Goal: Use online tool/utility: Utilize a website feature to perform a specific function

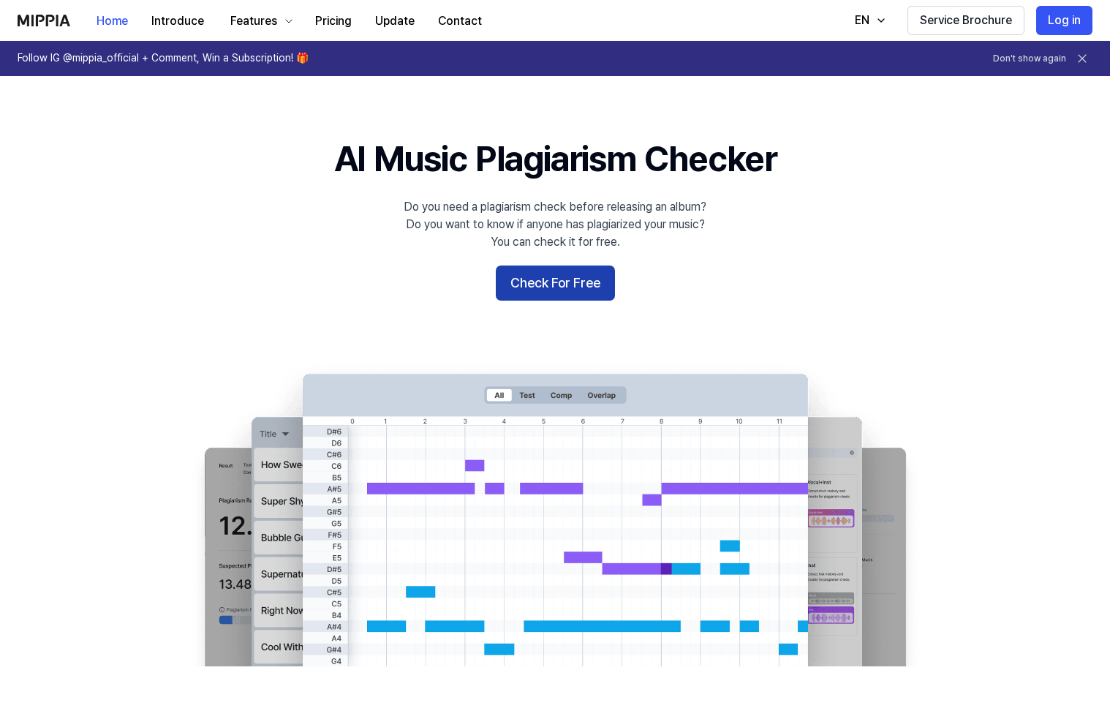
click at [562, 279] on button "Check For Free" at bounding box center [555, 282] width 119 height 35
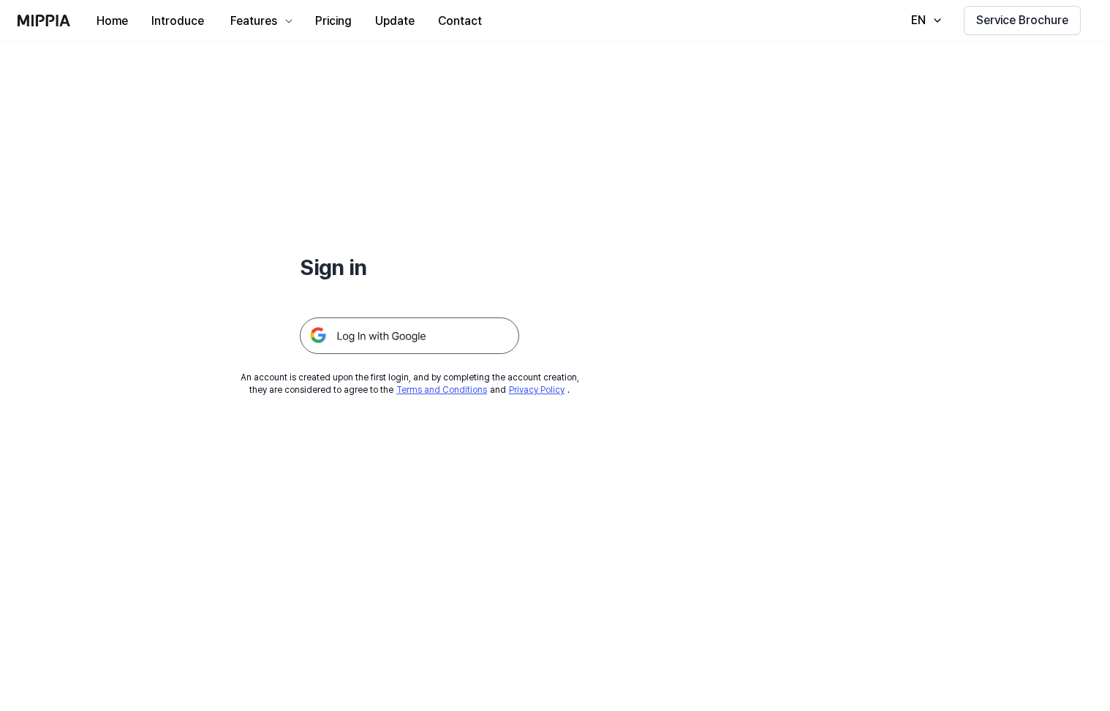
click at [396, 334] on img at bounding box center [409, 335] width 219 height 37
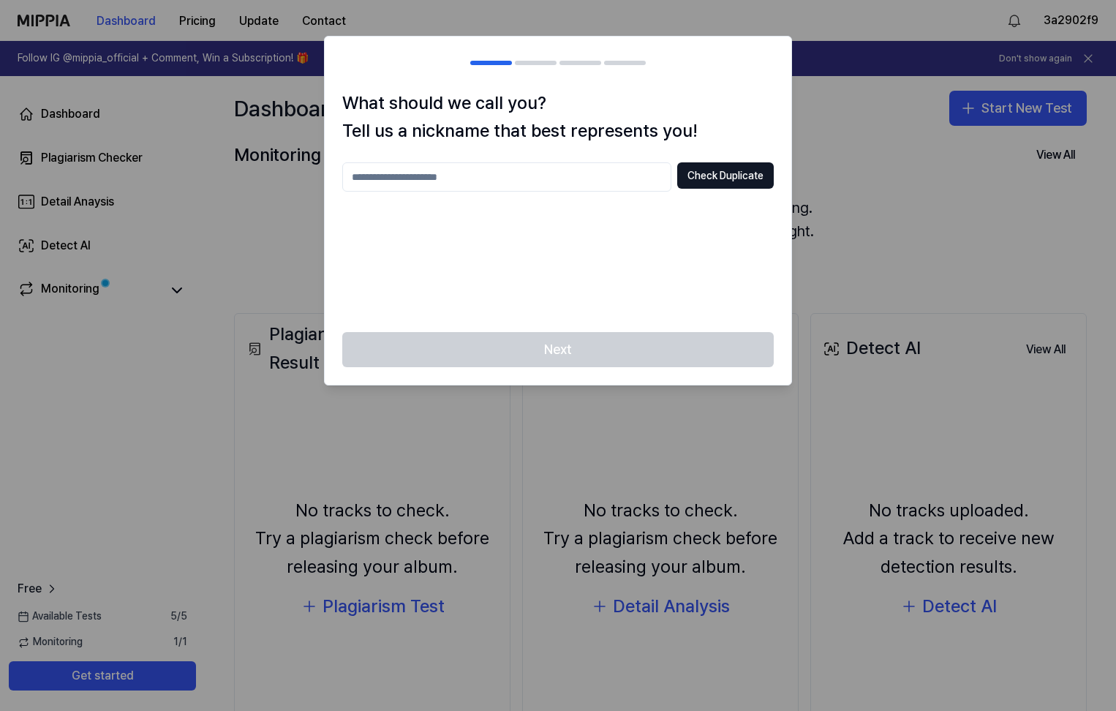
click at [382, 168] on input "text" at bounding box center [506, 176] width 329 height 29
click at [387, 177] on input "text" at bounding box center [506, 176] width 329 height 29
type input "***"
click at [697, 173] on button "Check Duplicate" at bounding box center [725, 175] width 97 height 26
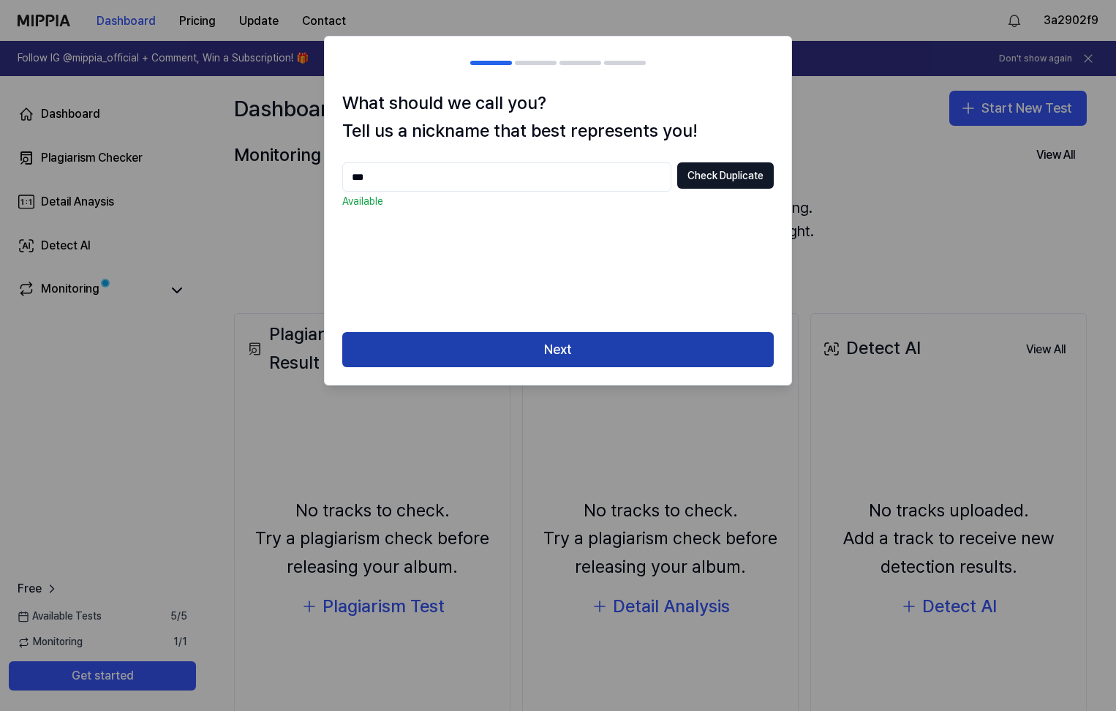
click at [535, 354] on button "Next" at bounding box center [557, 349] width 431 height 35
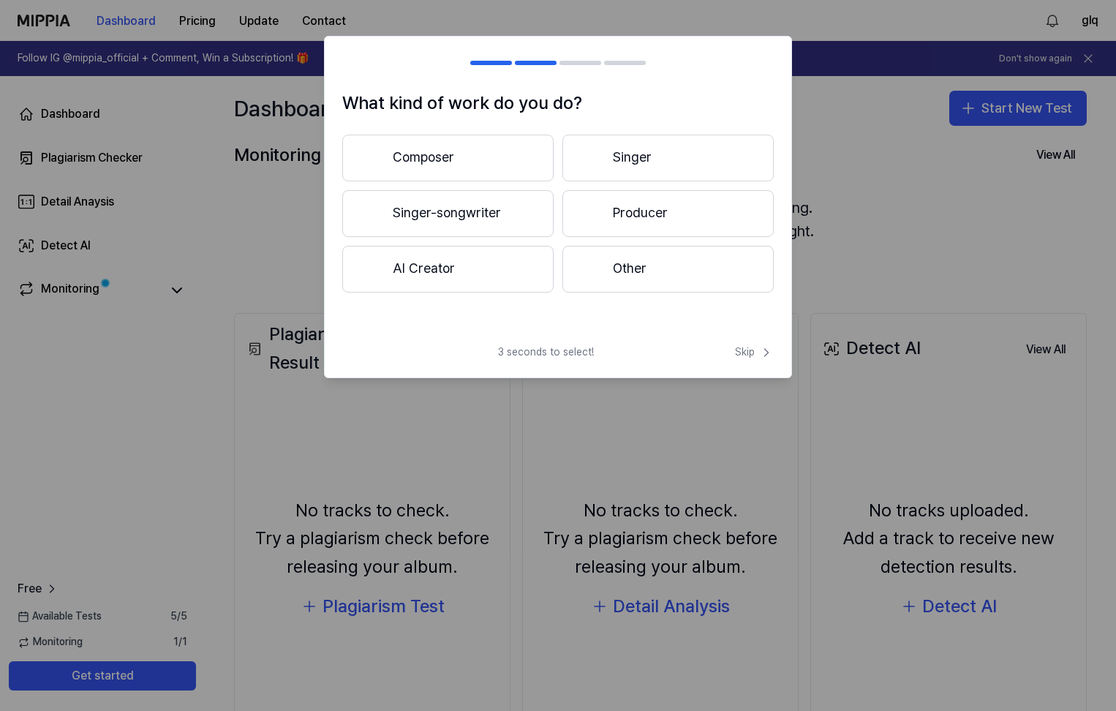
click at [644, 275] on button "Other" at bounding box center [667, 269] width 211 height 47
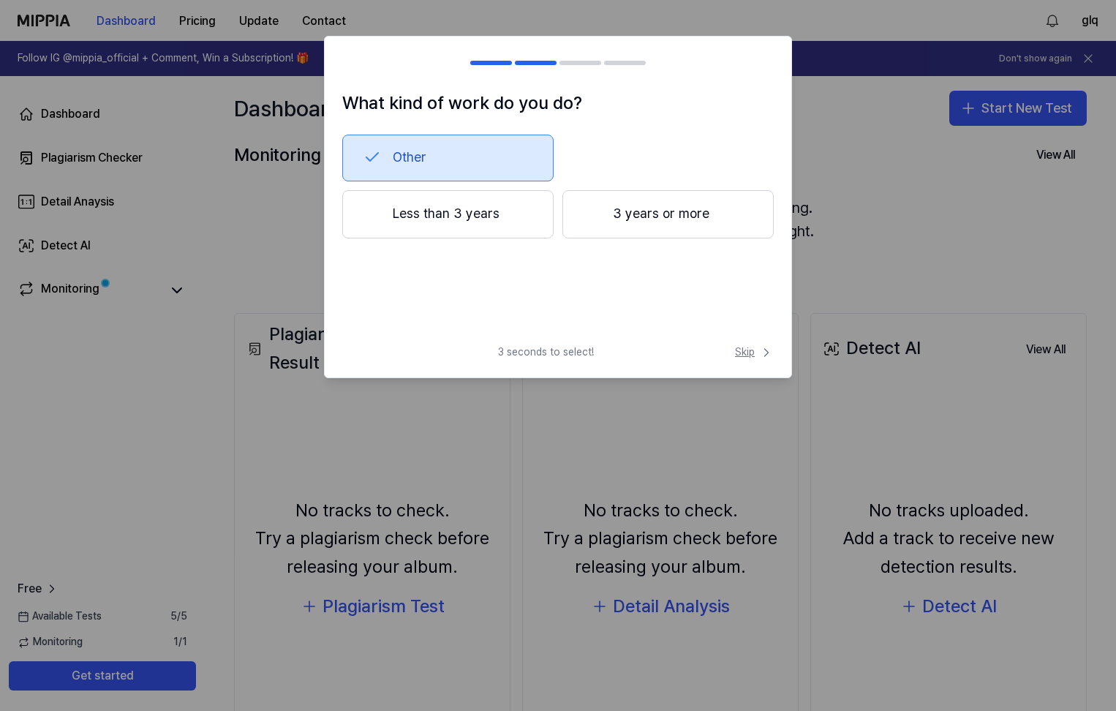
click at [755, 352] on span "Skip" at bounding box center [754, 352] width 39 height 15
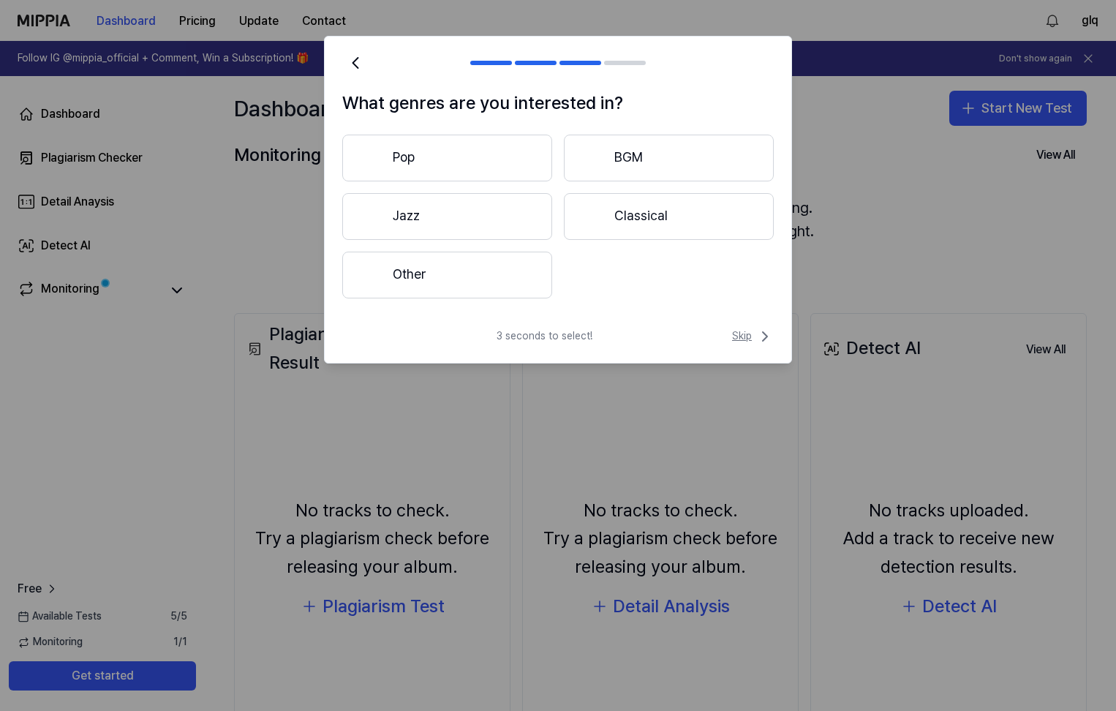
click at [742, 334] on span "Skip" at bounding box center [753, 337] width 42 height 18
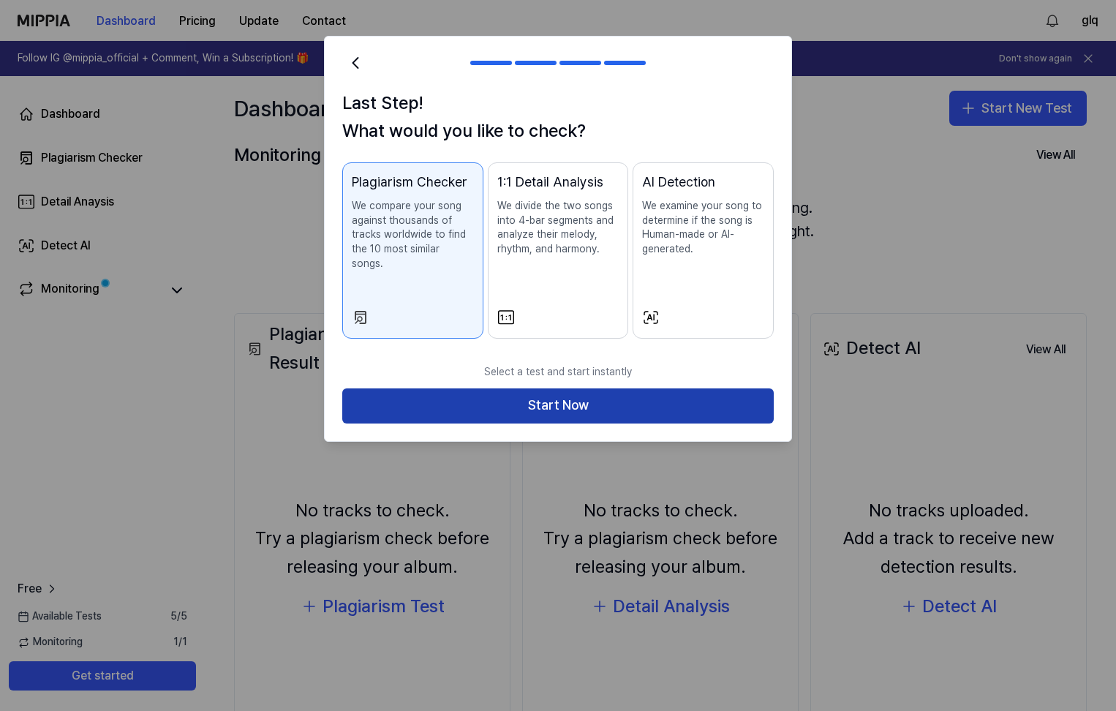
click at [521, 391] on button "Start Now" at bounding box center [557, 405] width 431 height 35
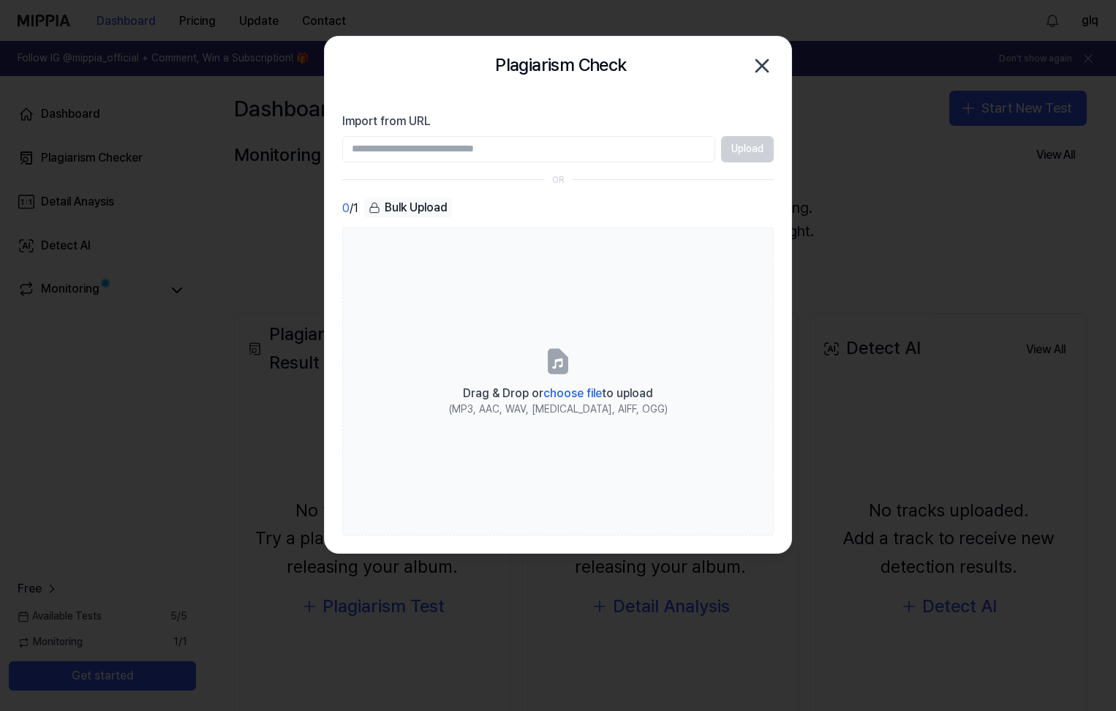
click at [471, 142] on input "Import from URL" at bounding box center [528, 149] width 373 height 26
click at [365, 141] on input "Import from URL" at bounding box center [528, 149] width 373 height 26
click at [328, 107] on section "Import from URL Upload OR 0 / 1 Bulk Upload Drag & Drop or choose file to uploa…" at bounding box center [558, 324] width 467 height 458
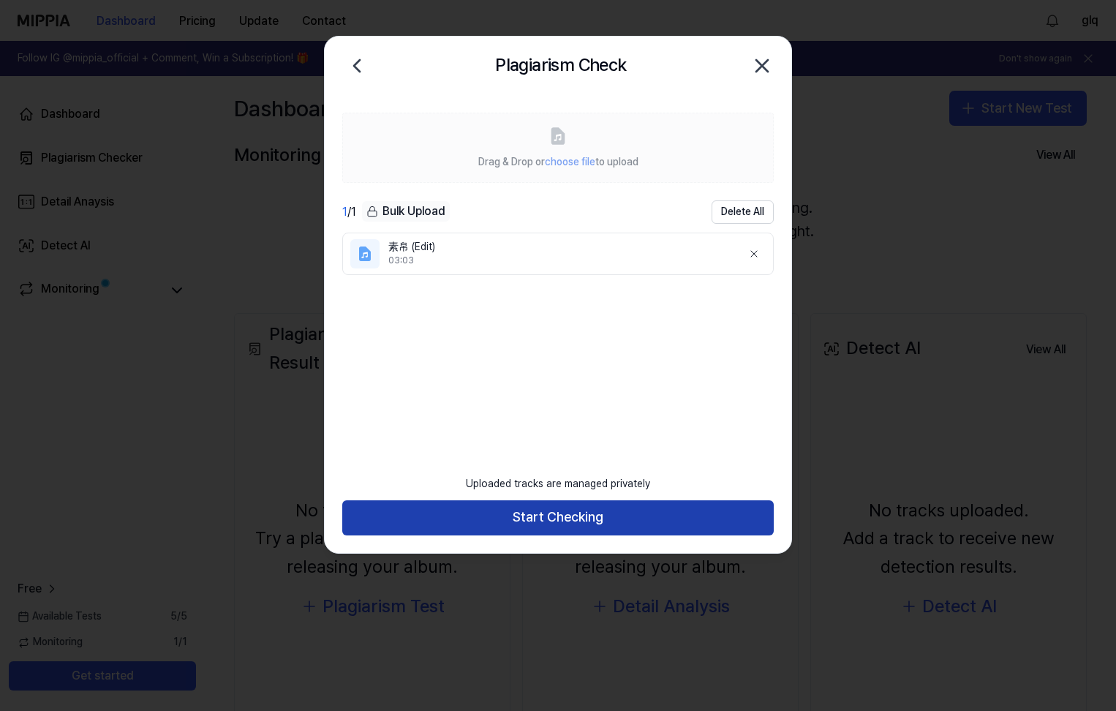
click at [570, 513] on button "Start Checking" at bounding box center [557, 517] width 431 height 35
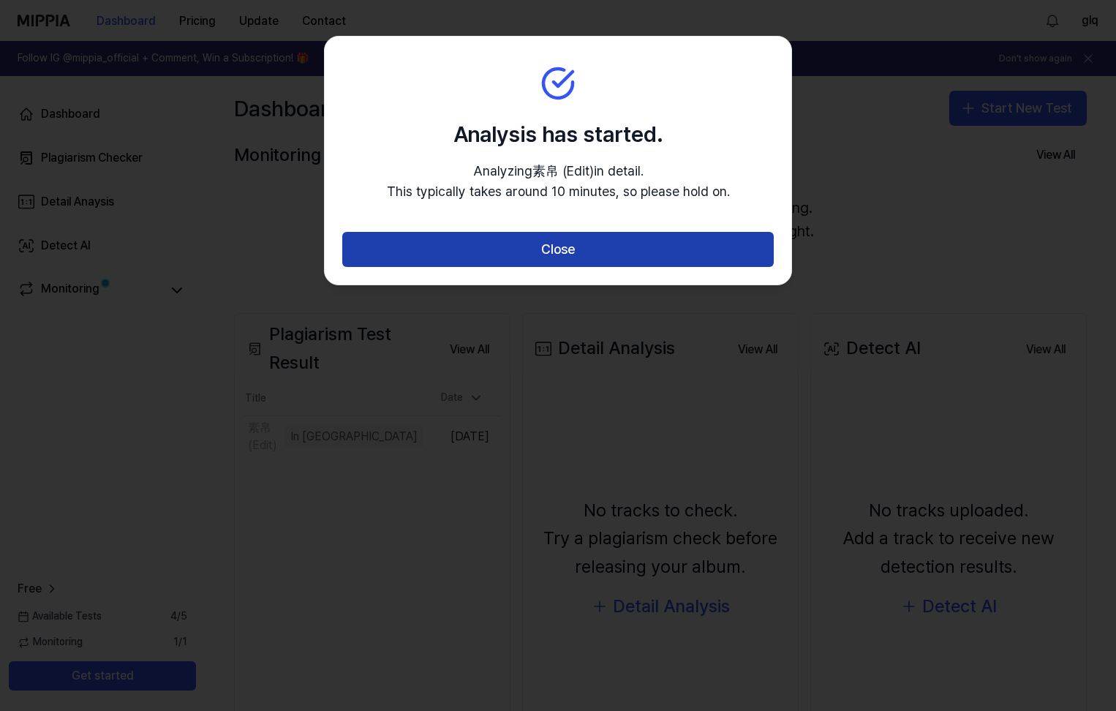
click at [502, 246] on button "Close" at bounding box center [557, 249] width 431 height 35
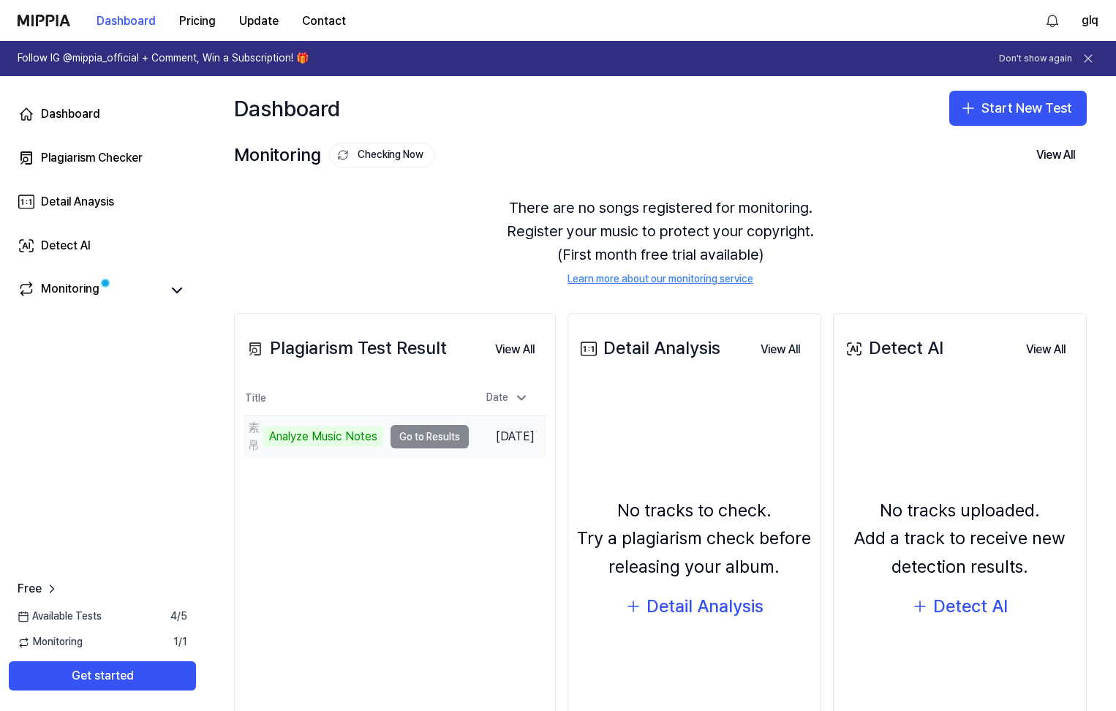
click at [430, 439] on td "素帛 (Edit) Analyze Music Notes Go to Results" at bounding box center [356, 436] width 225 height 41
click at [252, 434] on div "素帛 (Edit)" at bounding box center [254, 436] width 12 height 35
click at [458, 440] on td "素帛 (Edit) Analyze Music Notes Go to Results" at bounding box center [356, 436] width 225 height 41
click at [447, 440] on td "素帛 (Edit) Analyze Music Notes Go to Results" at bounding box center [356, 436] width 225 height 41
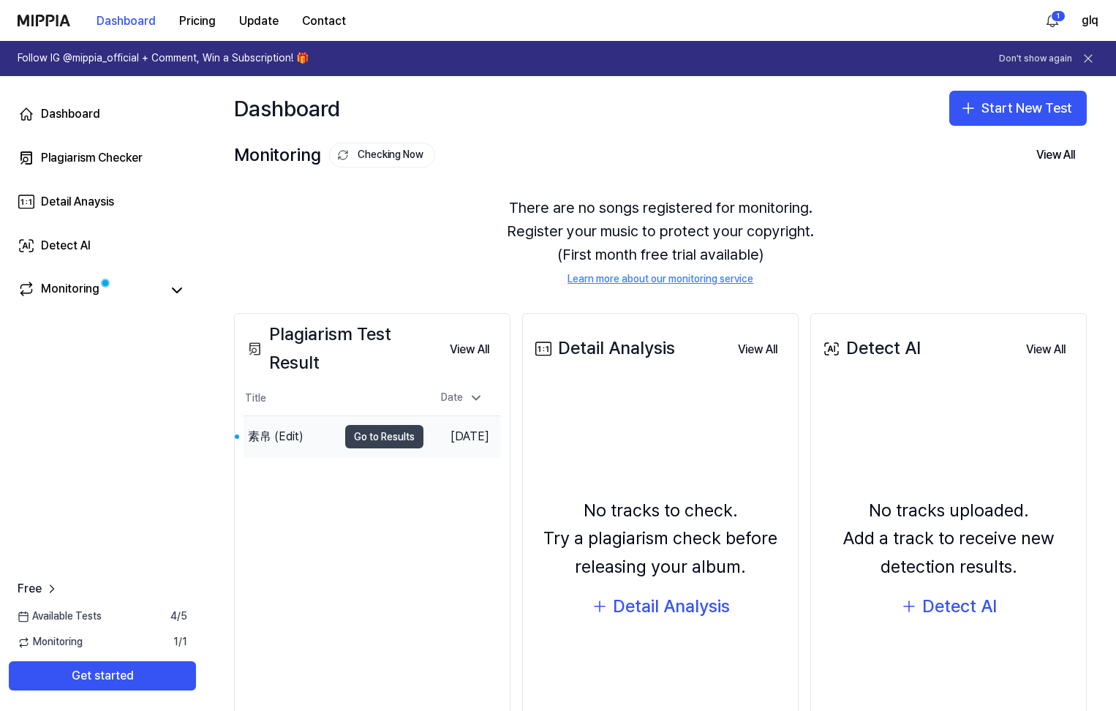
click at [375, 433] on button "Go to Results" at bounding box center [384, 436] width 78 height 23
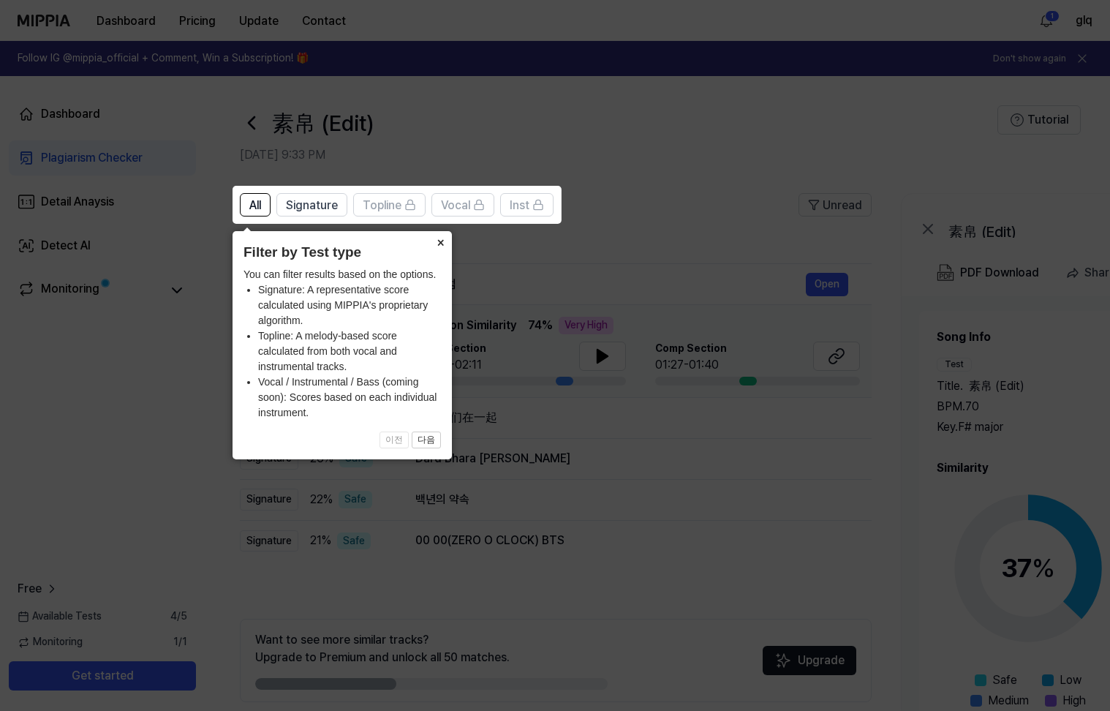
click at [438, 245] on button "×" at bounding box center [440, 241] width 23 height 20
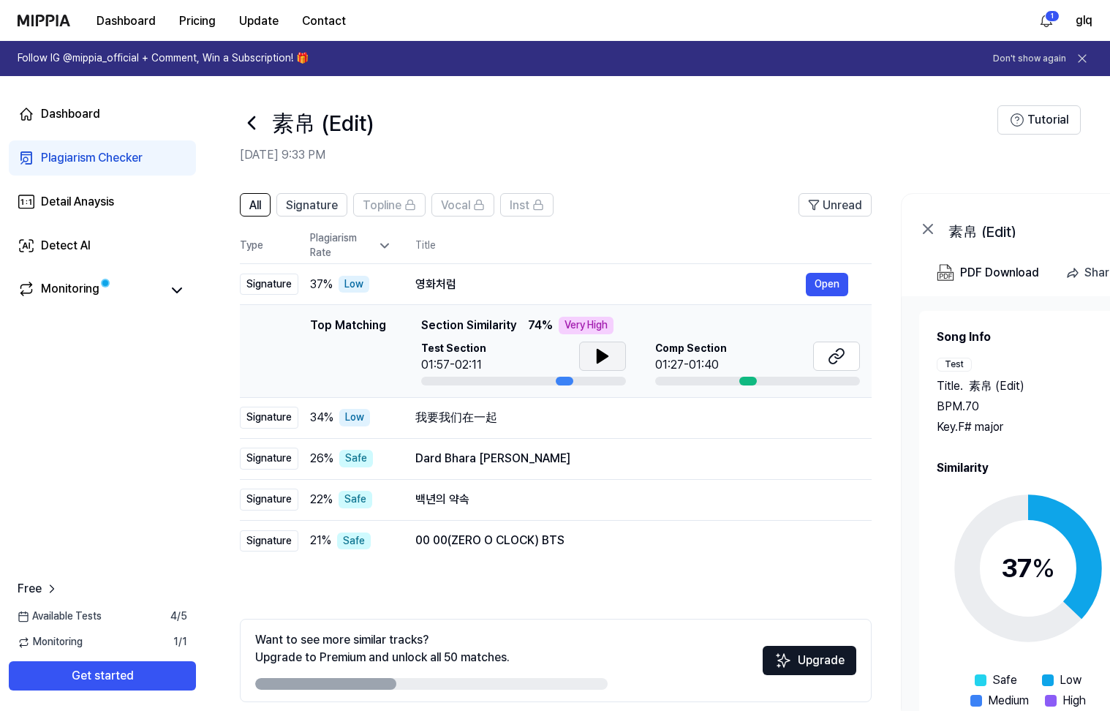
click at [598, 354] on icon at bounding box center [602, 356] width 10 height 13
click at [821, 416] on button "Open" at bounding box center [827, 417] width 42 height 23
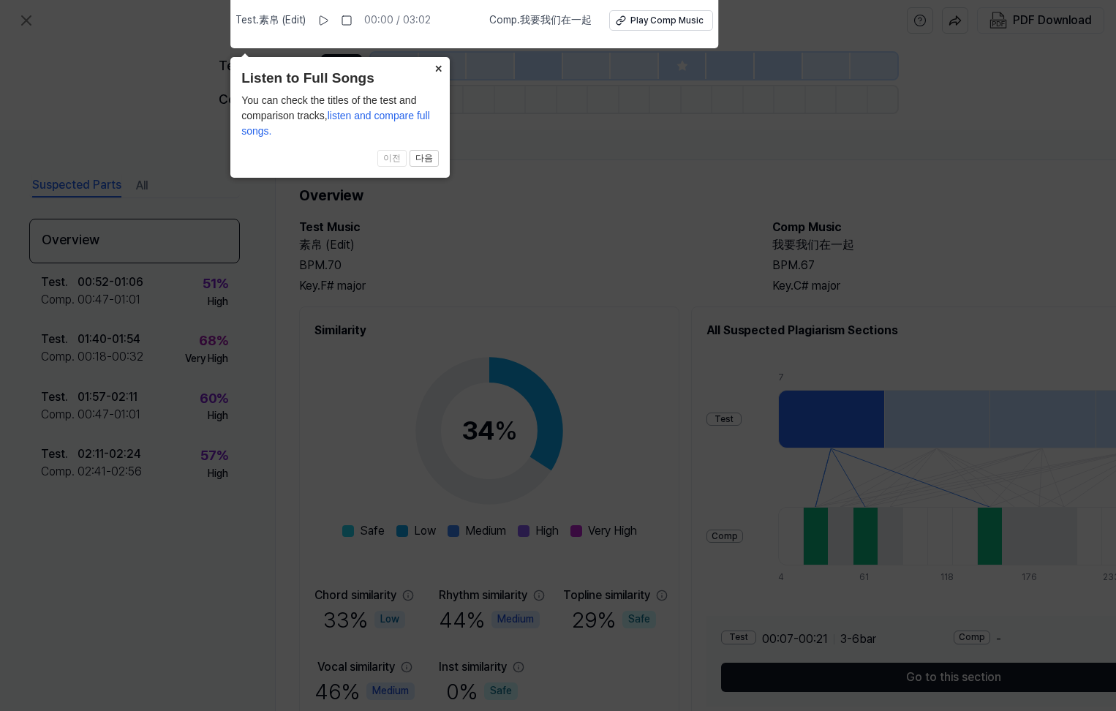
click at [441, 67] on button "×" at bounding box center [437, 67] width 23 height 20
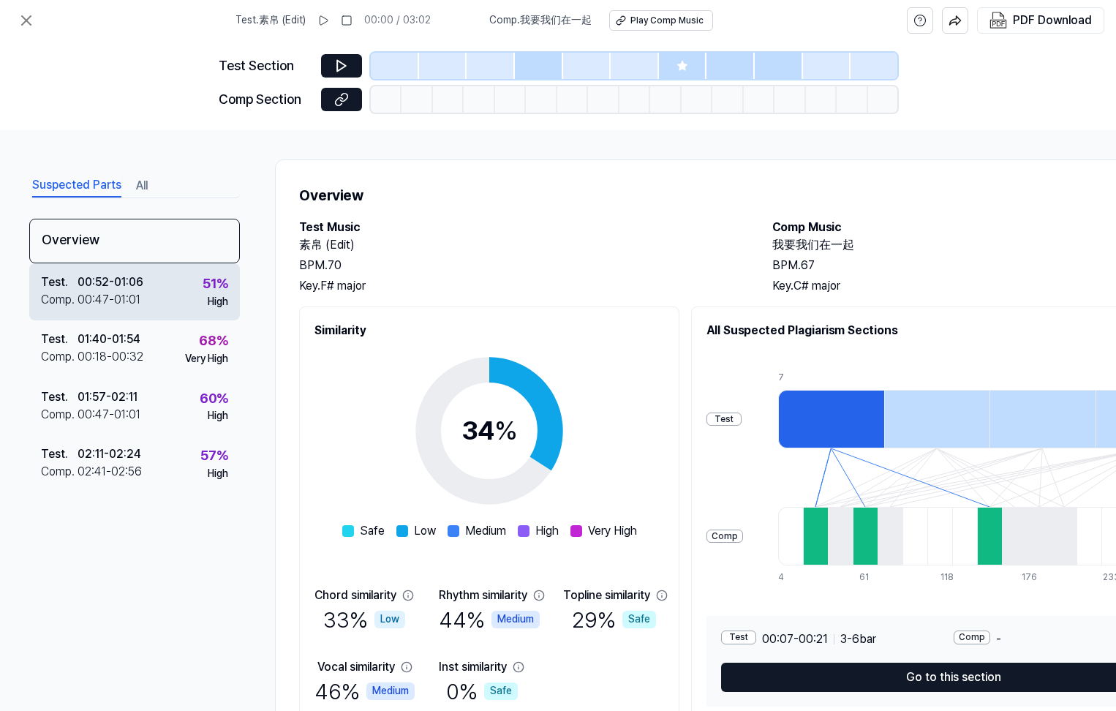
click at [140, 292] on div "Comp . 00:47 - 01:01" at bounding box center [92, 300] width 102 height 18
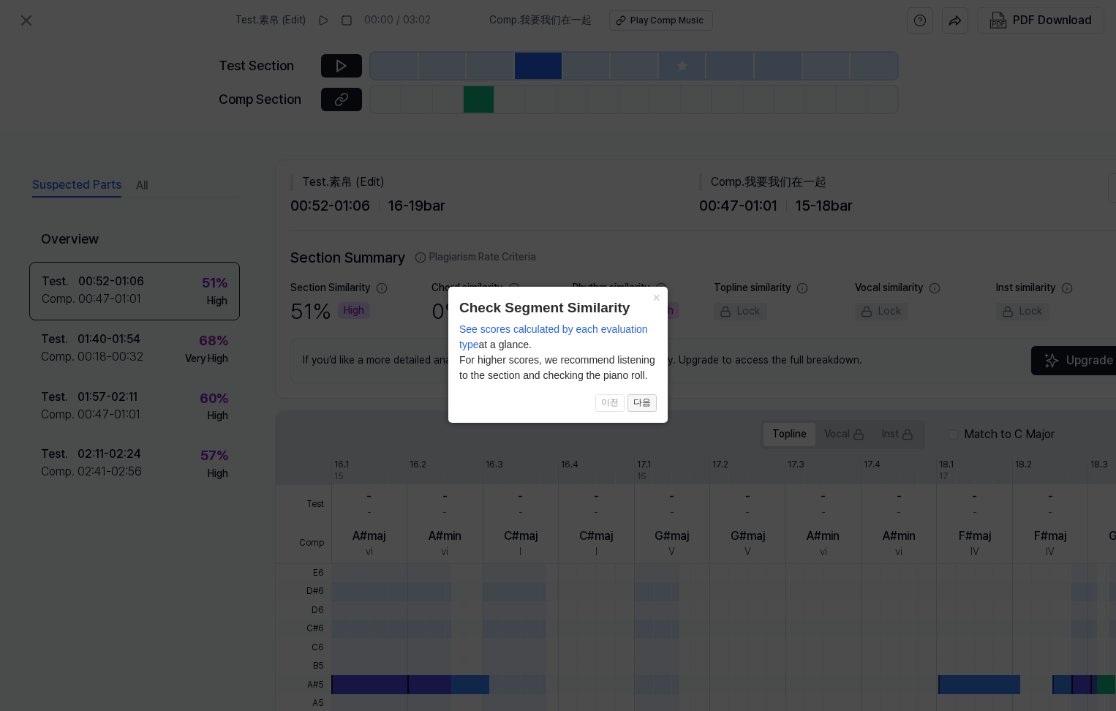
click at [642, 405] on button "다음" at bounding box center [641, 403] width 29 height 18
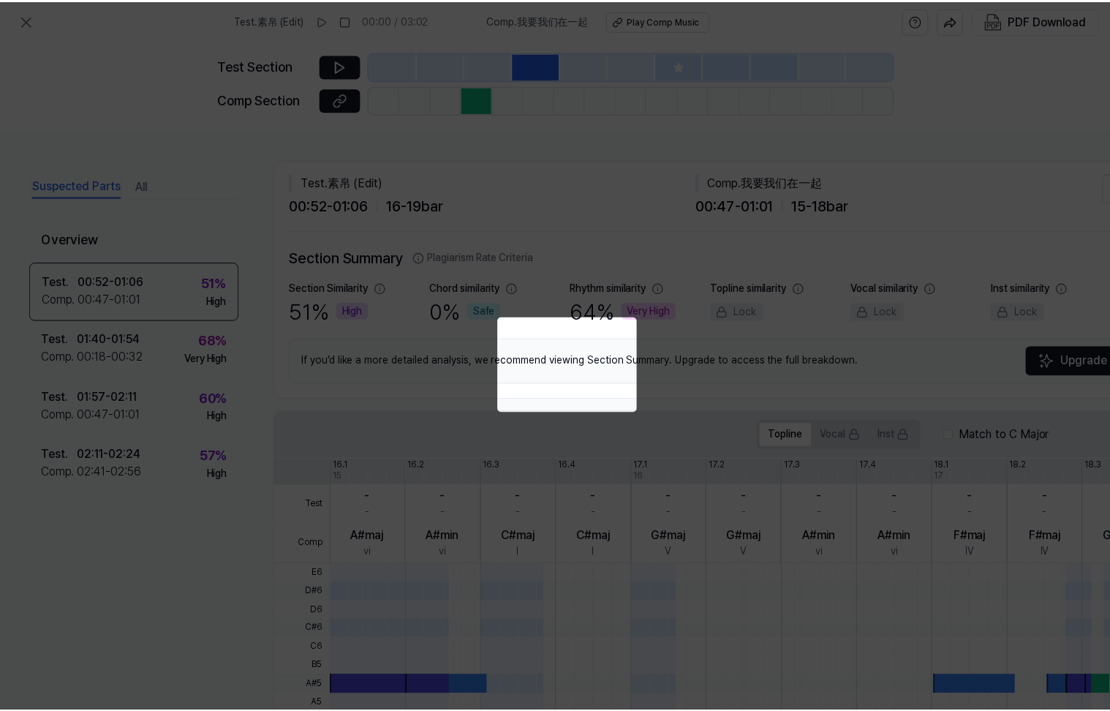
scroll to position [274, 72]
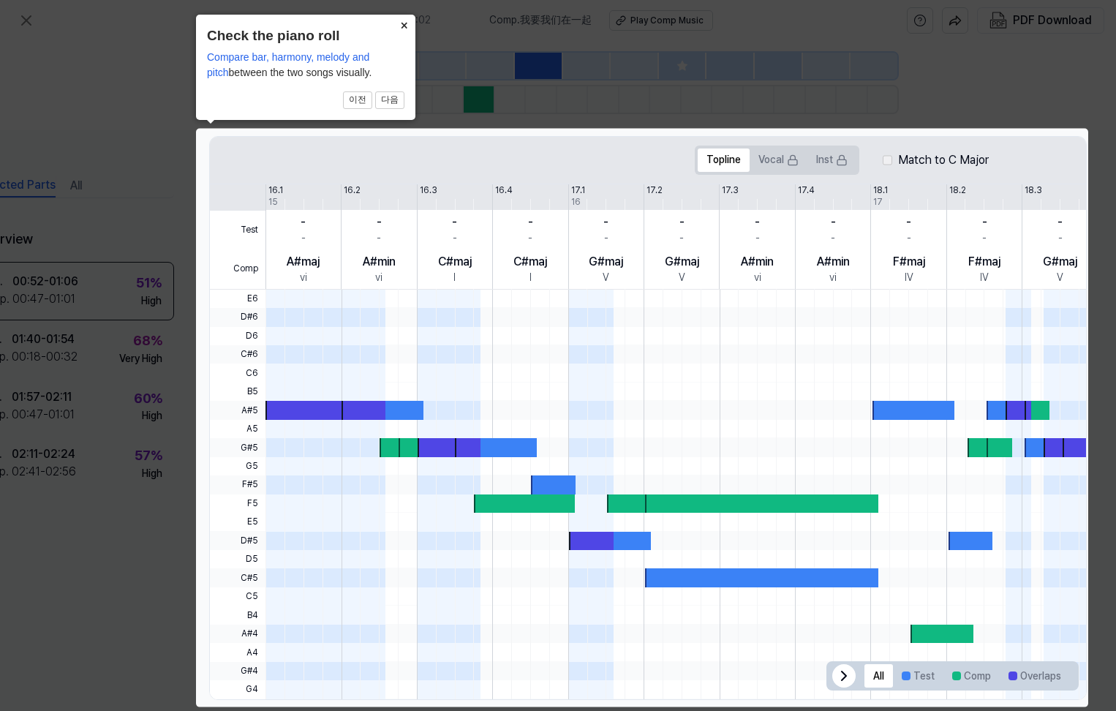
click at [401, 26] on button "×" at bounding box center [403, 25] width 23 height 20
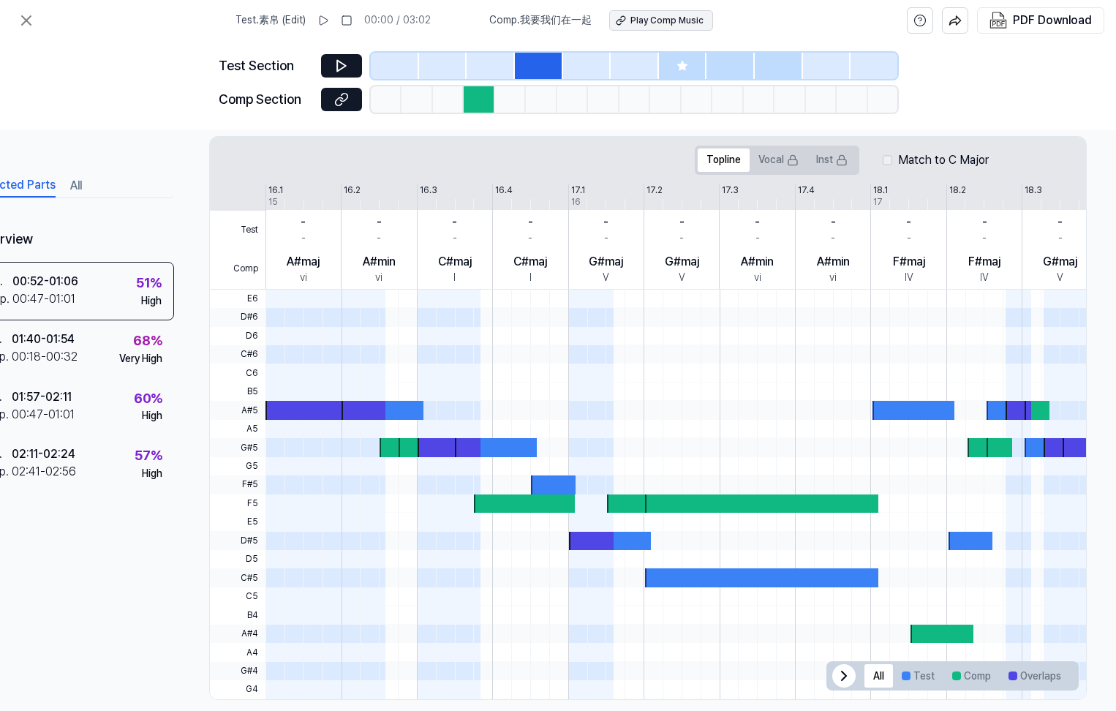
click at [663, 20] on div "Play Comp Music" at bounding box center [666, 21] width 73 height 12
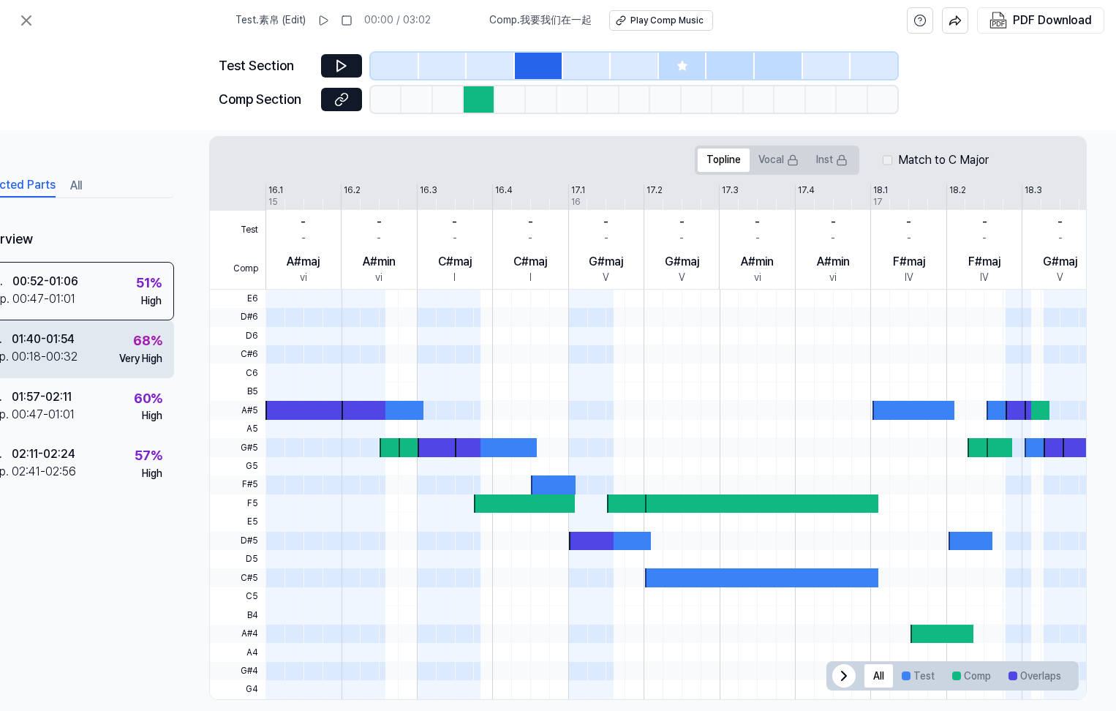
click at [83, 354] on div "Test . 01:40 - 01:54 Comp . 00:18 - 00:32 68 % Very High" at bounding box center [68, 348] width 211 height 57
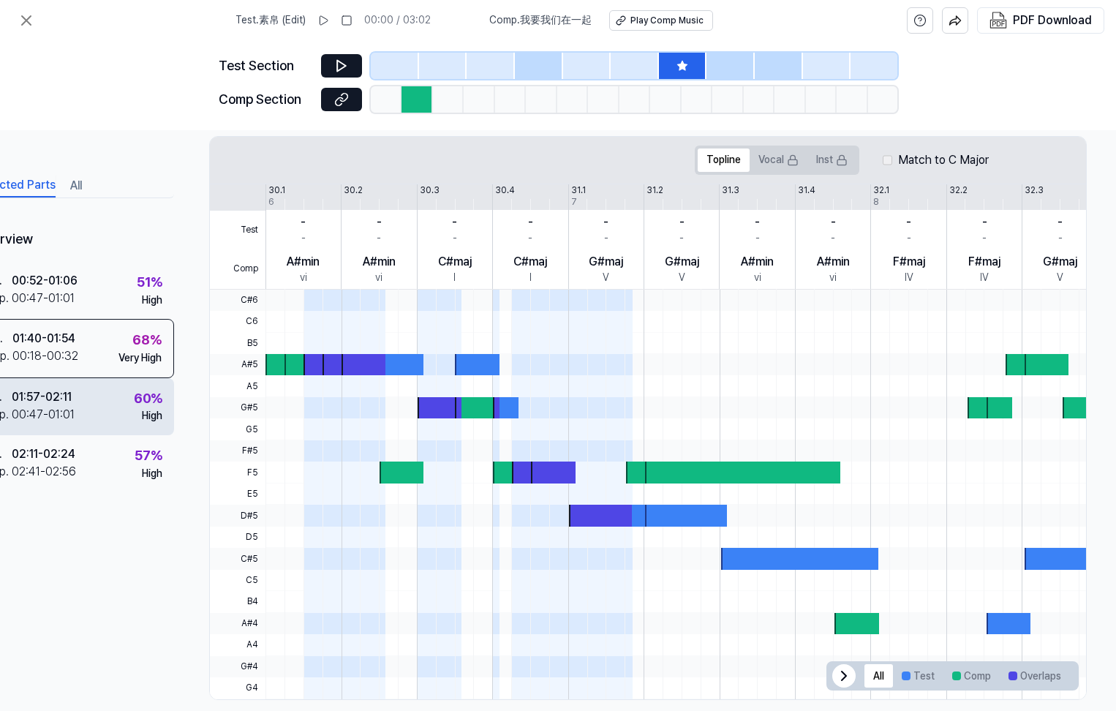
click at [78, 396] on div "Test . 01:57 - 02:11 Comp . 00:47 - 01:01 60 % High" at bounding box center [68, 406] width 211 height 57
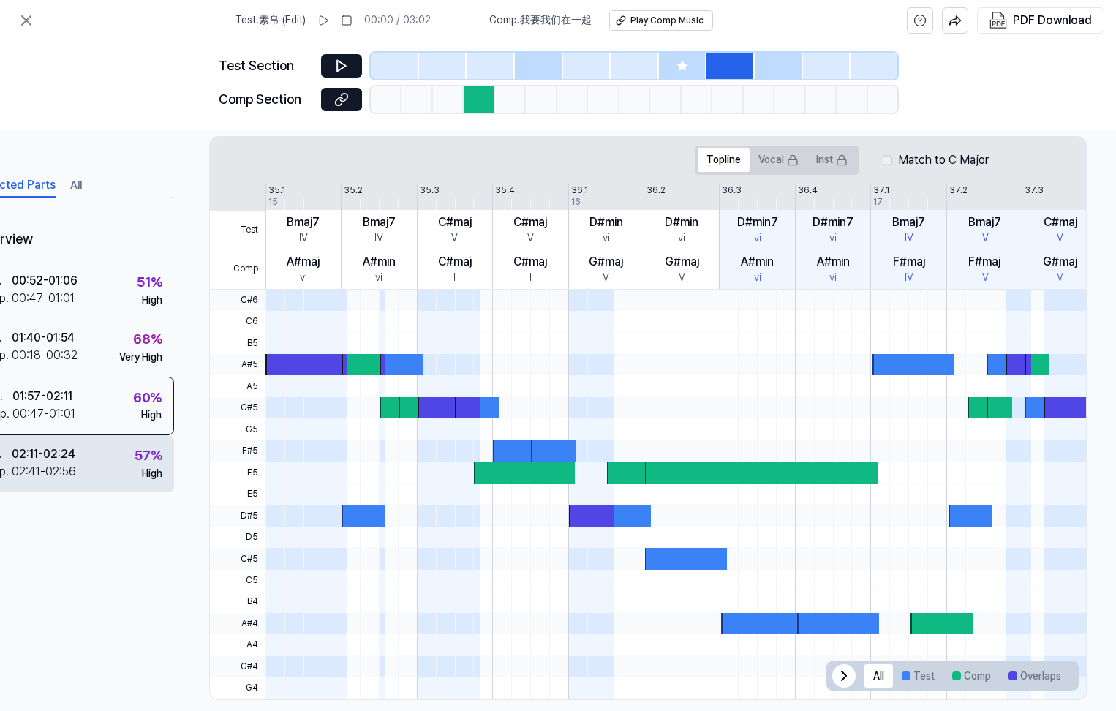
click at [75, 450] on div "Test . 02:11 - 02:24 Comp . 02:41 - 02:56 57 % High" at bounding box center [68, 463] width 211 height 57
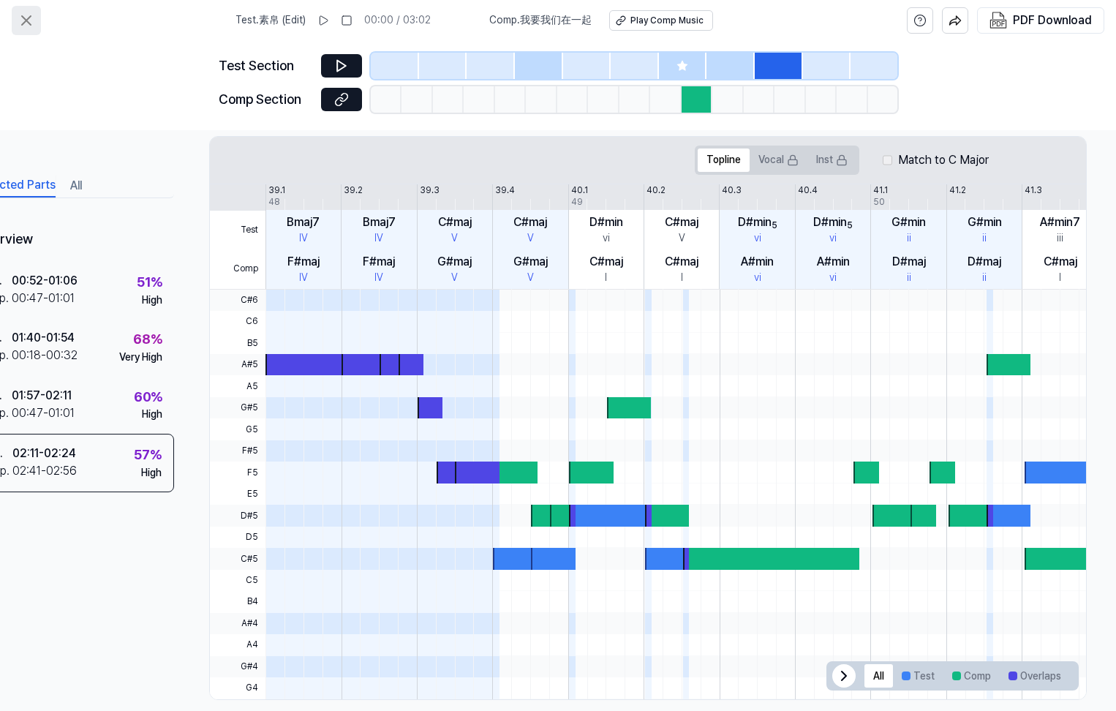
click at [23, 20] on icon at bounding box center [27, 21] width 18 height 18
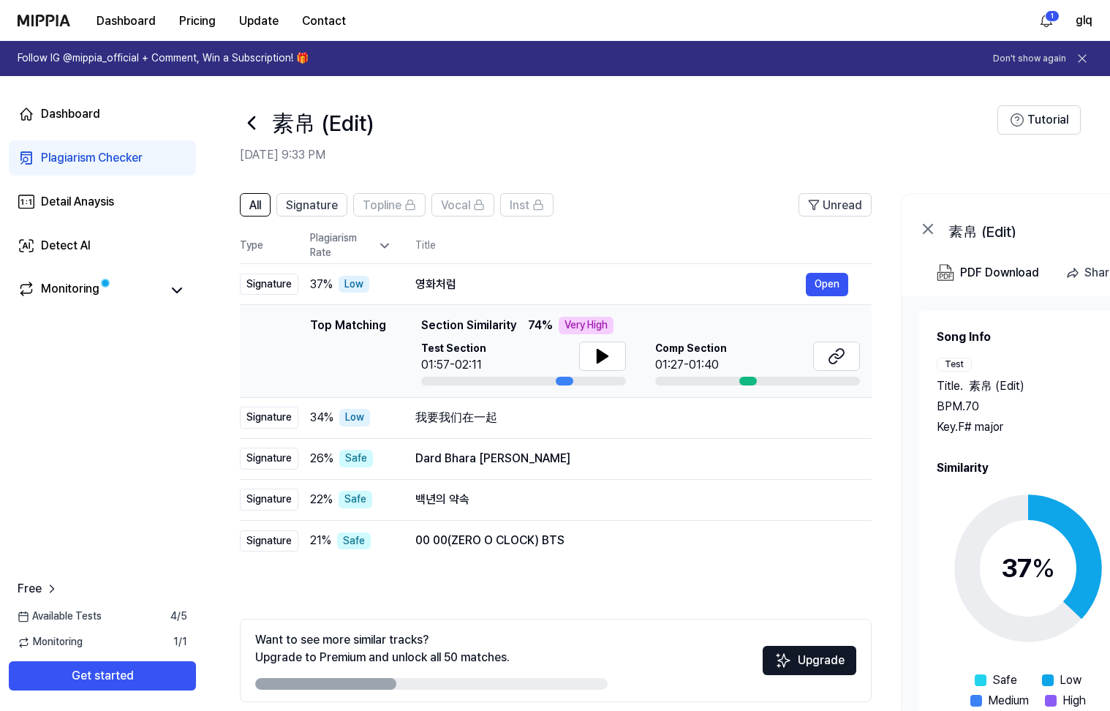
click at [244, 121] on icon at bounding box center [251, 122] width 23 height 23
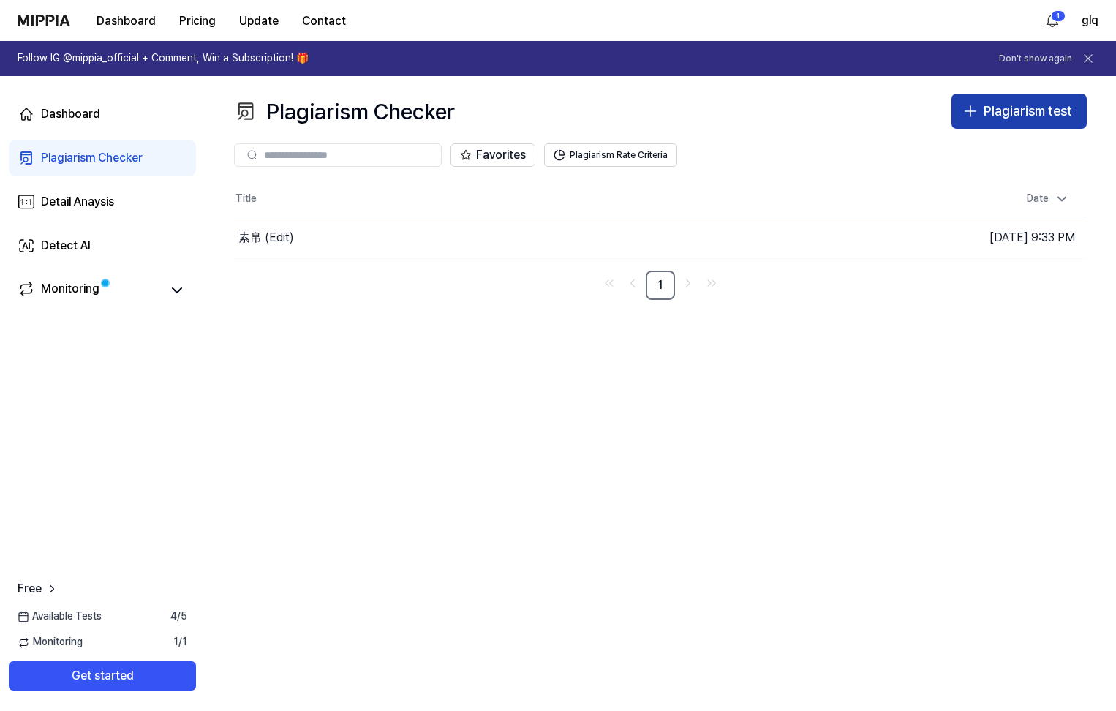
click at [1000, 117] on div "Plagiarism test" at bounding box center [1028, 111] width 88 height 21
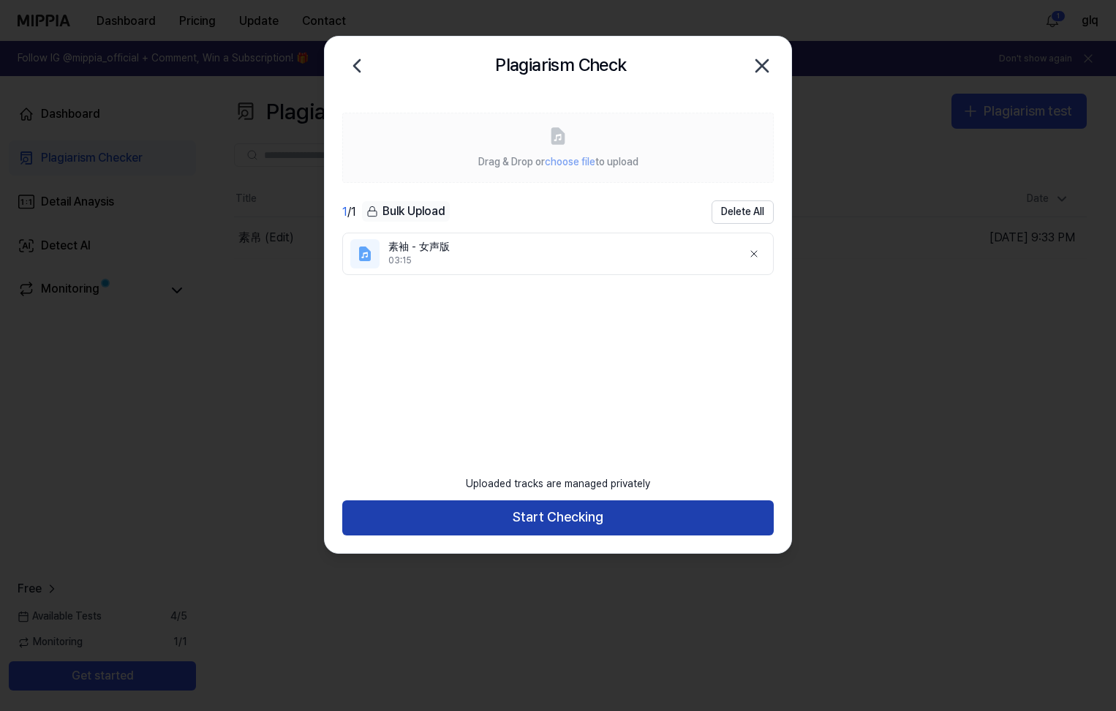
click at [570, 518] on button "Start Checking" at bounding box center [557, 517] width 431 height 35
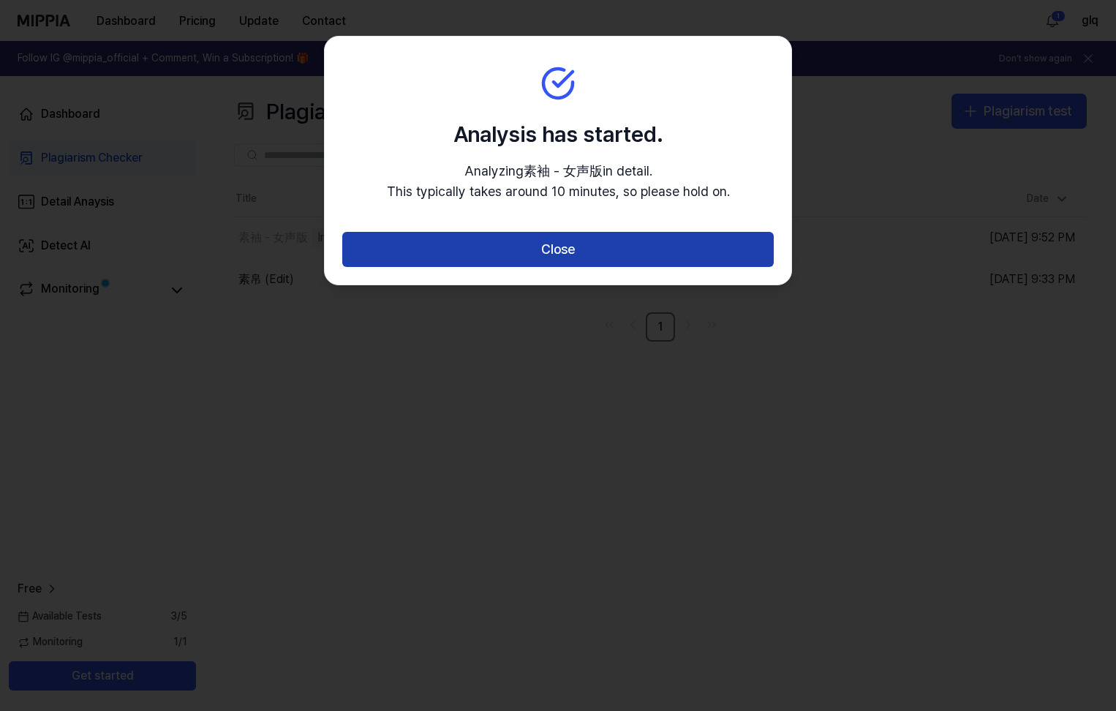
click at [577, 248] on button "Close" at bounding box center [557, 249] width 431 height 35
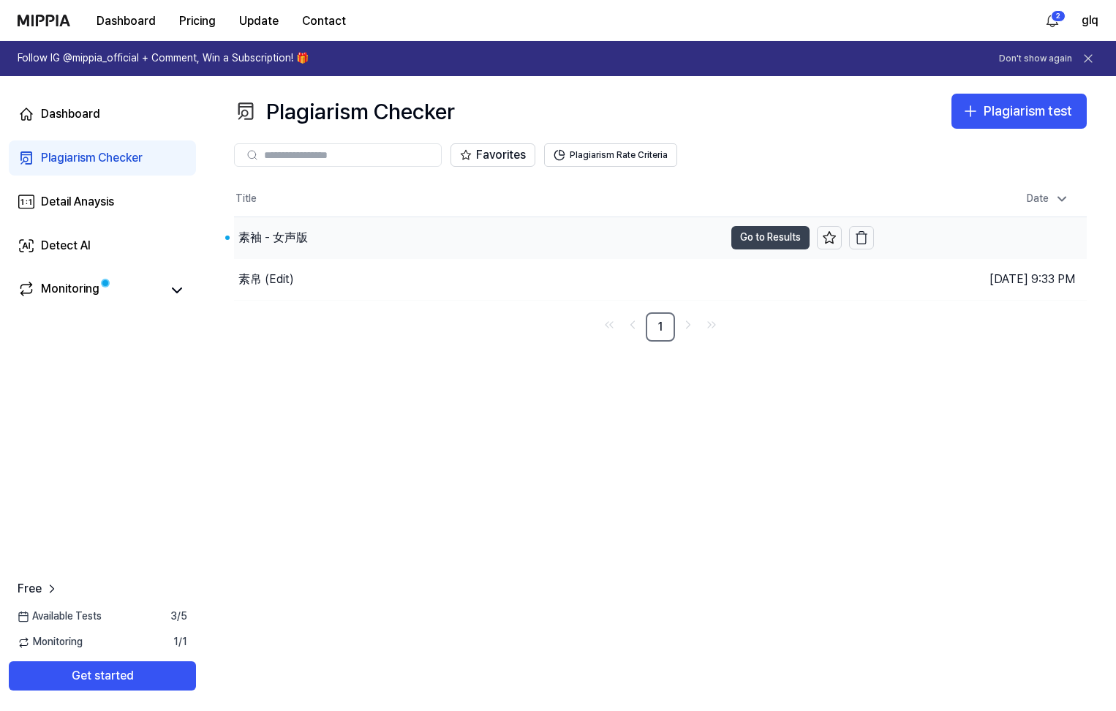
click at [762, 240] on button "Go to Results" at bounding box center [770, 237] width 78 height 23
